Goal: Task Accomplishment & Management: Complete application form

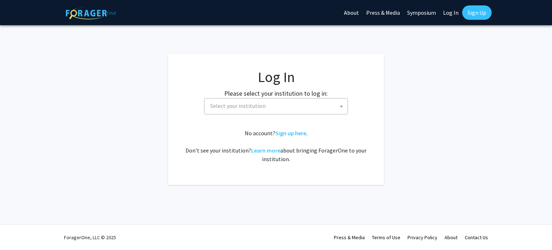
select select
click at [298, 132] on link "Sign up here" at bounding box center [290, 132] width 31 height 7
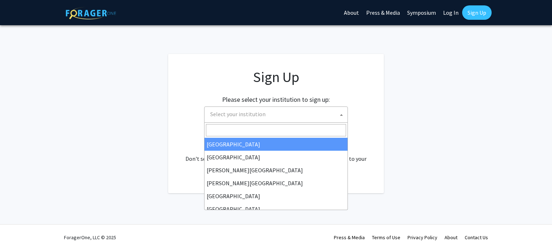
click at [326, 119] on span "Select your institution" at bounding box center [277, 114] width 140 height 15
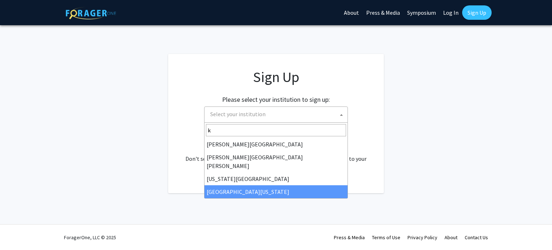
type input "k"
select select "13"
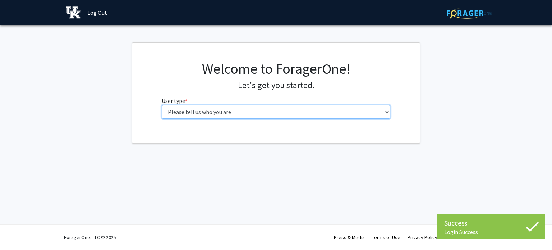
click at [364, 111] on select "Please tell us who you are Undergraduate Student Master's Student Doctoral Cand…" at bounding box center [276, 112] width 229 height 14
select select "1: undergrad"
click at [162, 105] on select "Please tell us who you are Undergraduate Student Master's Student Doctoral Cand…" at bounding box center [276, 112] width 229 height 14
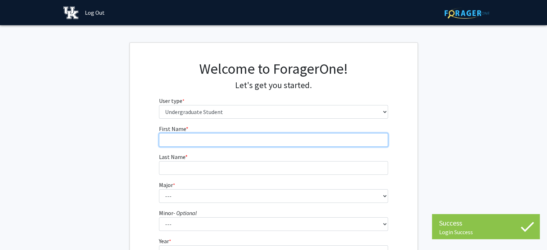
click at [286, 140] on input "First Name * required" at bounding box center [273, 140] width 229 height 14
type input "[PERSON_NAME]"
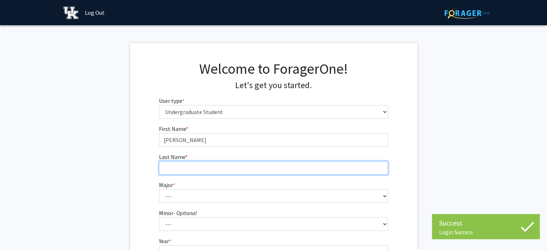
type input "[PERSON_NAME]"
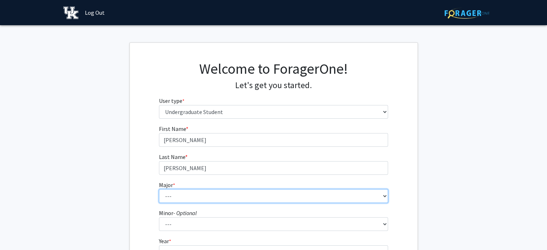
click at [201, 198] on select "--- Accounting Aerospace Engineering African American & Africana Studies Agricu…" at bounding box center [273, 196] width 229 height 14
